Goal: Obtain resource: Obtain resource

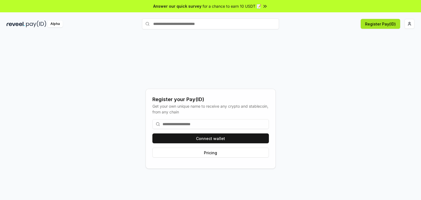
click at [395, 23] on button "Register Pay(ID)" at bounding box center [380, 24] width 39 height 10
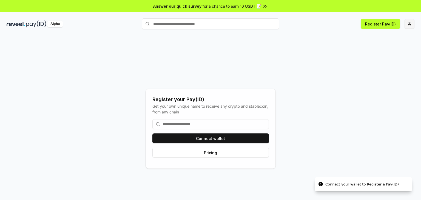
click at [407, 26] on html "Answer our quick survey for a chance to earn 10 USDT 📝 Alpha Register Pay(ID) C…" at bounding box center [210, 100] width 421 height 200
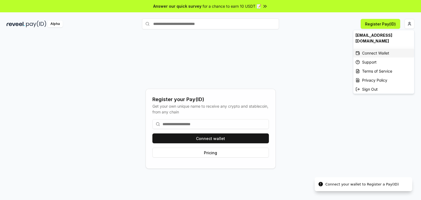
click at [365, 49] on div "Connect Wallet" at bounding box center [383, 53] width 61 height 9
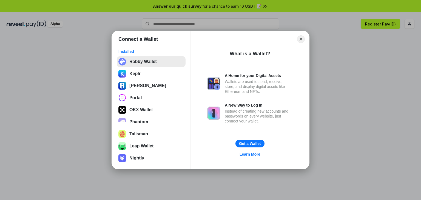
click at [155, 65] on button "Rabby Wallet" at bounding box center [151, 61] width 69 height 11
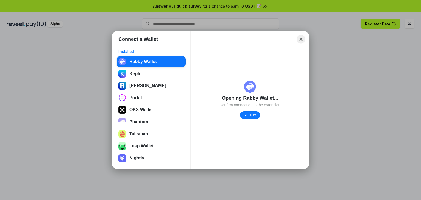
click at [299, 40] on button "Close" at bounding box center [301, 39] width 8 height 8
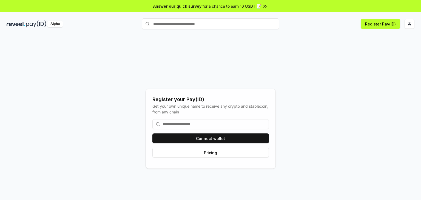
click at [219, 127] on input at bounding box center [210, 124] width 117 height 10
click at [407, 22] on html "Answer our quick survey for a chance to earn 10 USDT 📝 Alpha Register Pay(ID) R…" at bounding box center [210, 100] width 421 height 200
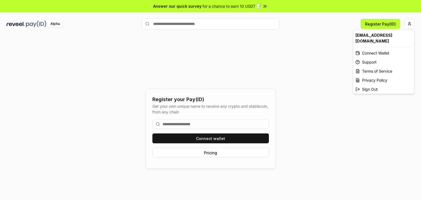
click at [270, 30] on html "Answer our quick survey for a chance to earn 10 USDT 📝 Alpha Register Pay(ID) R…" at bounding box center [210, 100] width 421 height 200
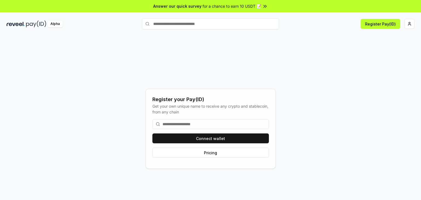
click at [217, 127] on input at bounding box center [210, 124] width 117 height 10
click at [239, 5] on span "for a chance to earn 10 USDT 📝" at bounding box center [232, 6] width 59 height 6
